Goal: Go to known website: Access a specific website the user already knows

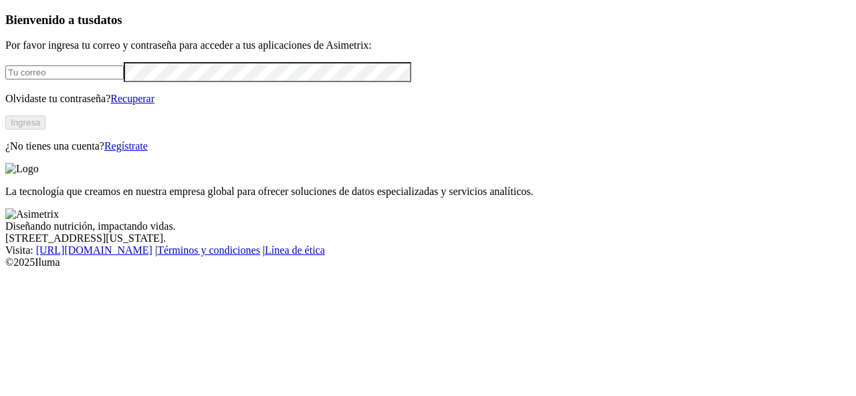
type input "[PERSON_NAME][EMAIL_ADDRESS][PERSON_NAME][DOMAIN_NAME]"
click at [45, 130] on button "Ingresa" at bounding box center [25, 123] width 40 height 14
